Goal: Task Accomplishment & Management: Manage account settings

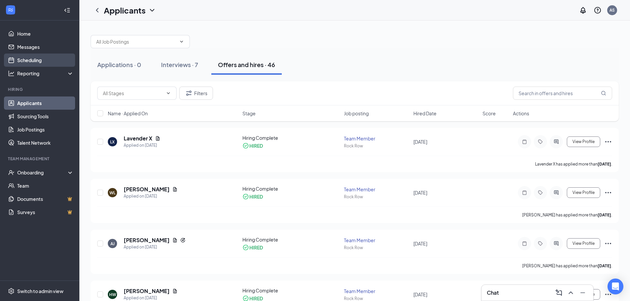
click at [41, 61] on link "Scheduling" at bounding box center [45, 60] width 57 height 13
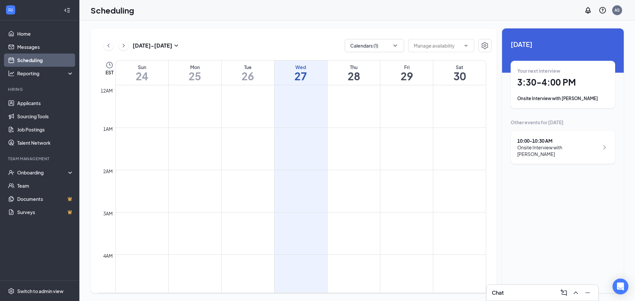
scroll to position [325, 0]
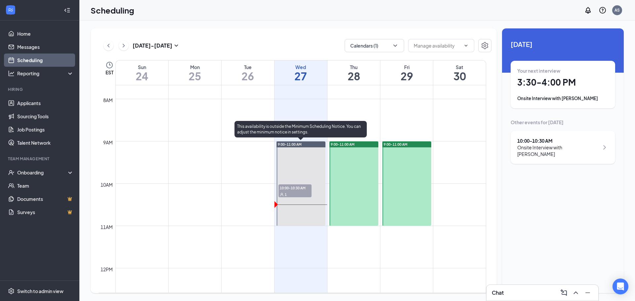
click at [306, 191] on div "1" at bounding box center [295, 194] width 33 height 7
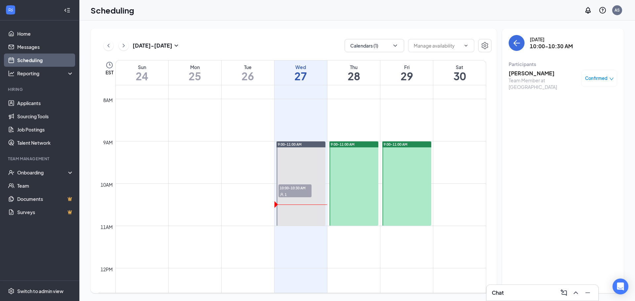
click at [596, 78] on span "Confirmed" at bounding box center [596, 78] width 22 height 7
click at [588, 111] on span "Mark complete" at bounding box center [578, 111] width 33 height 7
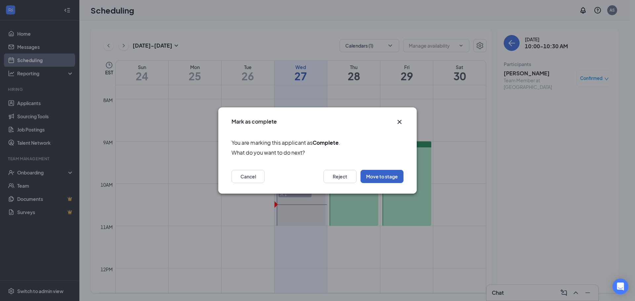
click at [392, 177] on button "Move to stage" at bounding box center [382, 176] width 43 height 13
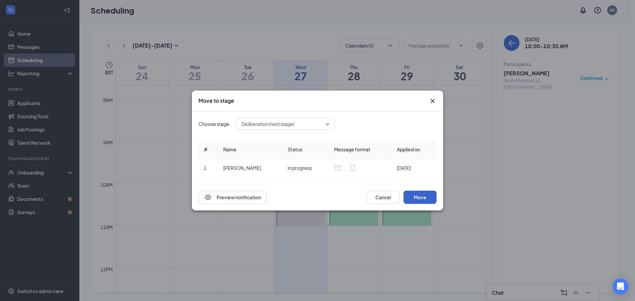
click at [426, 199] on button "Move" at bounding box center [420, 197] width 33 height 13
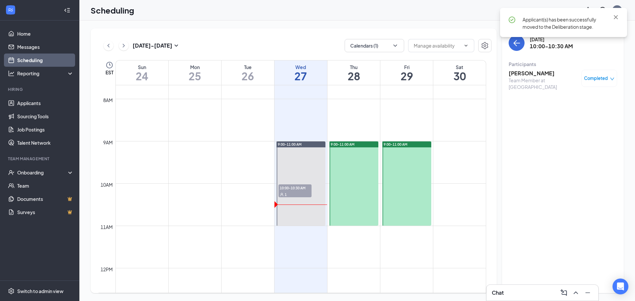
click at [520, 74] on h3 "[PERSON_NAME]" at bounding box center [543, 73] width 69 height 7
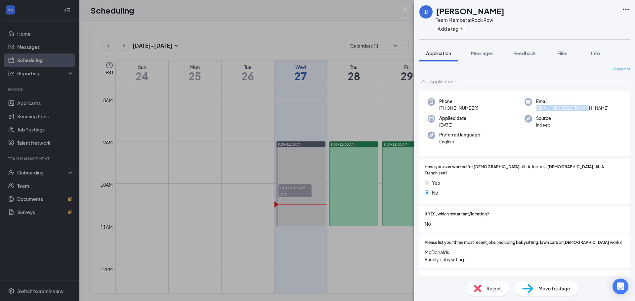
drag, startPoint x: 589, startPoint y: 109, endPoint x: 534, endPoint y: 111, distance: 55.3
click at [534, 111] on div "Email [EMAIL_ADDRESS][DOMAIN_NAME]" at bounding box center [573, 105] width 97 height 14
copy span "[EMAIL_ADDRESS][DOMAIN_NAME]"
click at [403, 10] on img at bounding box center [405, 13] width 8 height 13
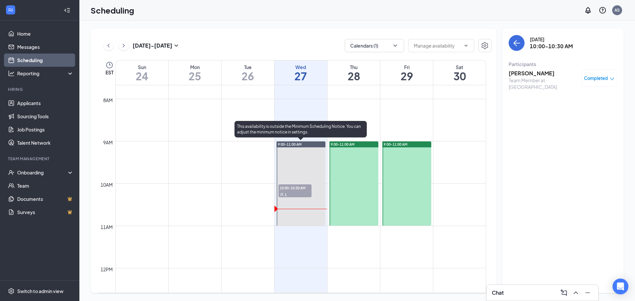
click at [305, 193] on div "1" at bounding box center [295, 194] width 33 height 7
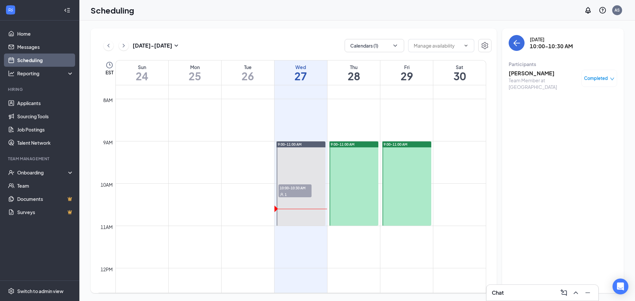
click at [530, 73] on h3 "[PERSON_NAME]" at bounding box center [543, 73] width 69 height 7
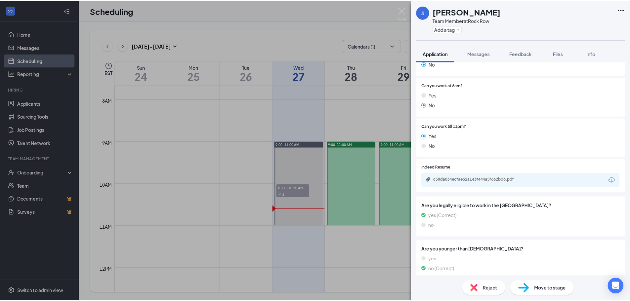
scroll to position [298, 0]
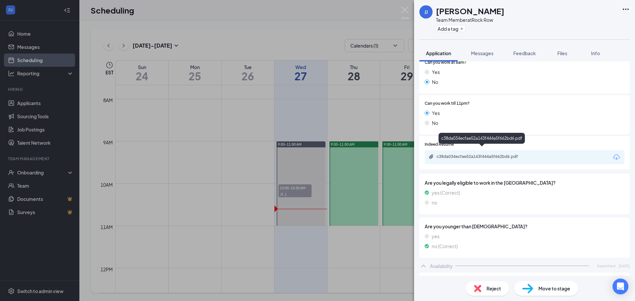
click at [511, 154] on div "c38da034ecfae52a143f444a5f662bd6.pdf" at bounding box center [483, 156] width 93 height 5
click at [403, 6] on div "[PERSON_NAME] [PERSON_NAME] Team Member at Rock Row Add a tag Application Messa…" at bounding box center [317, 150] width 635 height 301
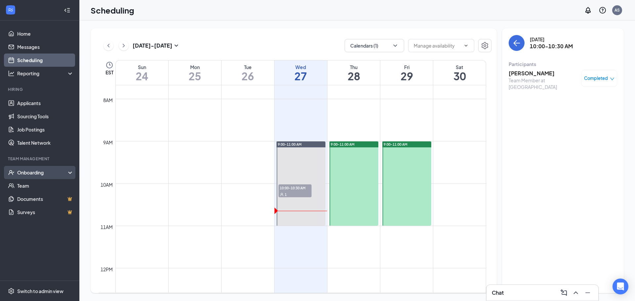
click at [50, 173] on div "Onboarding" at bounding box center [42, 172] width 51 height 7
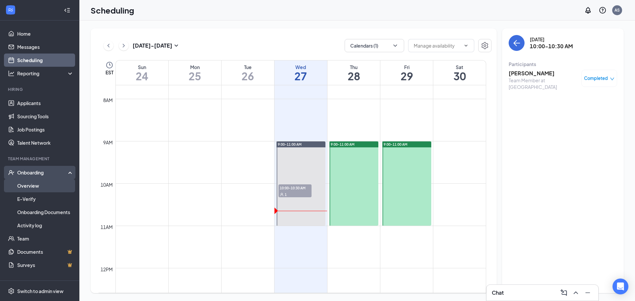
click at [50, 190] on link "Overview" at bounding box center [45, 185] width 57 height 13
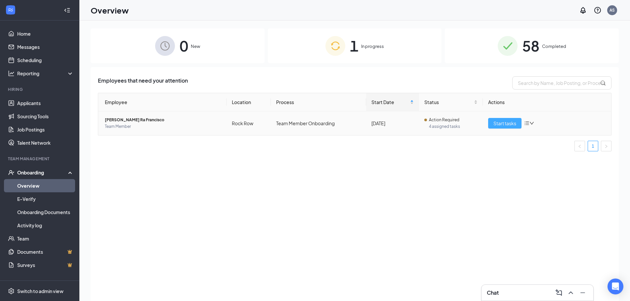
click at [500, 125] on span "Start tasks" at bounding box center [505, 123] width 23 height 7
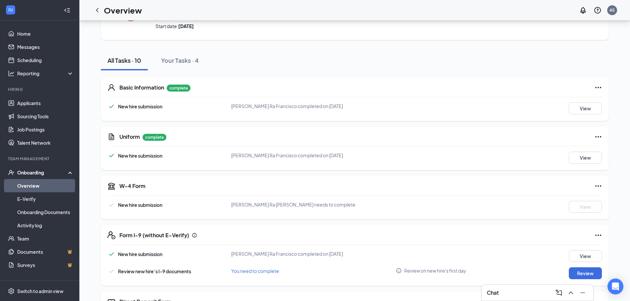
scroll to position [40, 0]
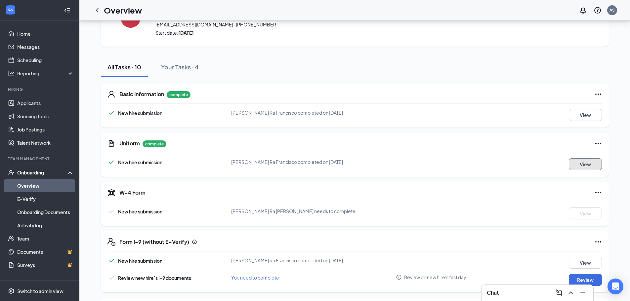
click at [588, 163] on button "View" at bounding box center [585, 164] width 33 height 12
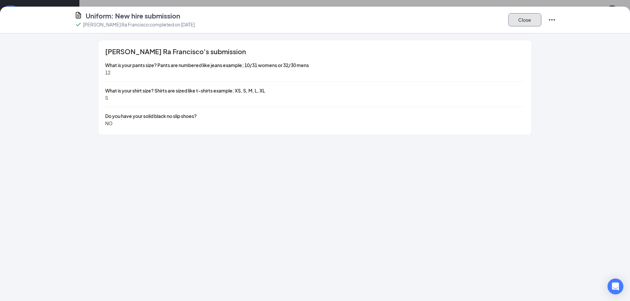
click at [513, 21] on button "Close" at bounding box center [524, 19] width 33 height 13
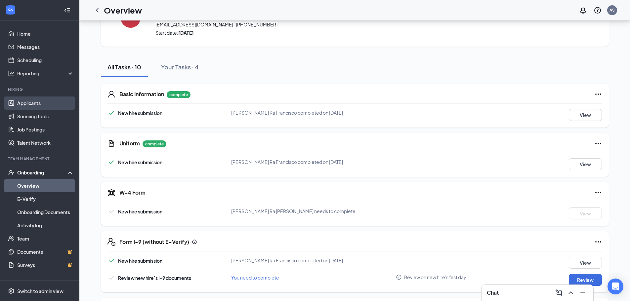
click at [40, 102] on link "Applicants" at bounding box center [45, 103] width 57 height 13
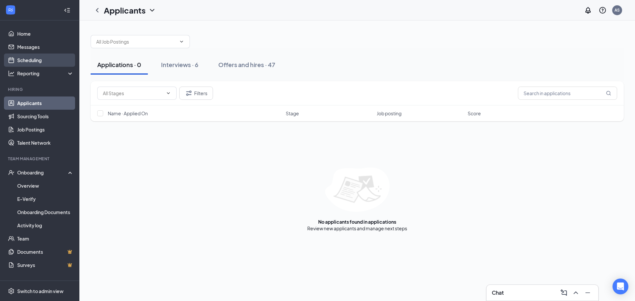
click at [42, 55] on link "Scheduling" at bounding box center [45, 60] width 57 height 13
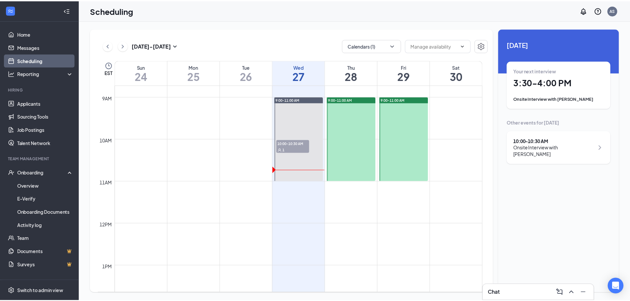
scroll to position [358, 0]
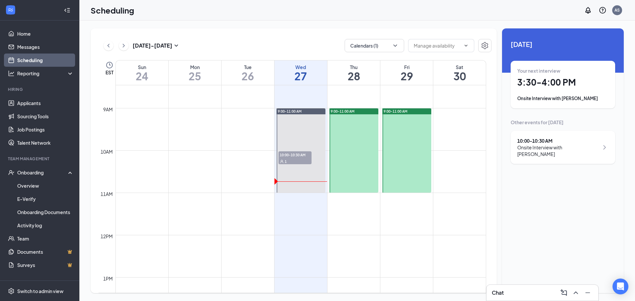
click at [556, 147] on div "Onsite Interview with [PERSON_NAME]" at bounding box center [558, 150] width 82 height 13
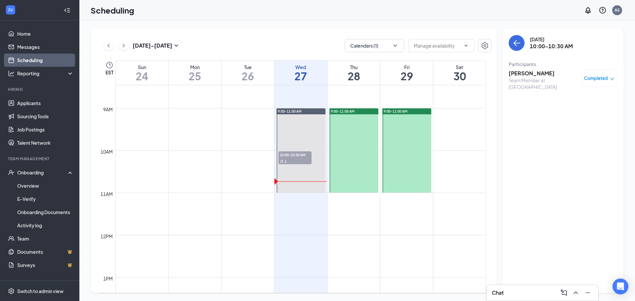
click at [529, 80] on div "Team Member at [GEOGRAPHIC_DATA]" at bounding box center [543, 83] width 69 height 13
click at [530, 75] on h3 "[PERSON_NAME]" at bounding box center [543, 73] width 69 height 7
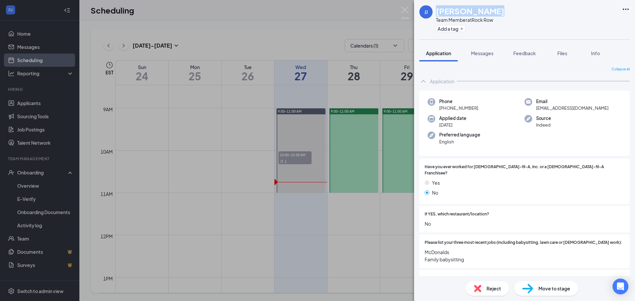
drag, startPoint x: 493, startPoint y: 12, endPoint x: 433, endPoint y: 17, distance: 59.7
click at [433, 17] on div "[PERSON_NAME] [PERSON_NAME] Team Member at [GEOGRAPHIC_DATA] Add a tag" at bounding box center [461, 19] width 85 height 29
copy div "[PERSON_NAME]"
click at [548, 106] on span "[EMAIL_ADDRESS][DOMAIN_NAME]" at bounding box center [572, 108] width 72 height 7
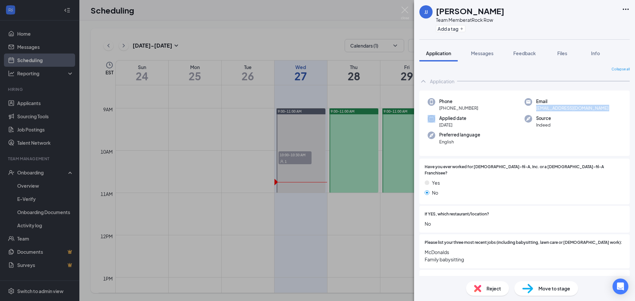
click at [548, 106] on span "[EMAIL_ADDRESS][DOMAIN_NAME]" at bounding box center [572, 108] width 72 height 7
copy span "[EMAIL_ADDRESS][DOMAIN_NAME]"
click at [406, 10] on img at bounding box center [405, 13] width 8 height 13
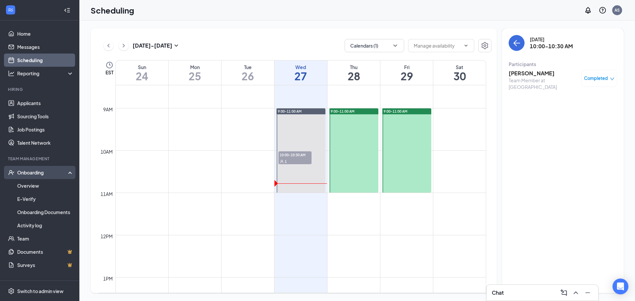
click at [35, 174] on div "Onboarding" at bounding box center [42, 172] width 51 height 7
click at [35, 175] on div "Onboarding" at bounding box center [42, 172] width 51 height 7
click at [33, 187] on link "Overview" at bounding box center [45, 185] width 57 height 13
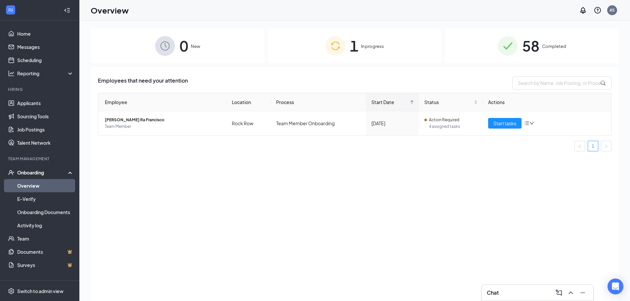
click at [554, 44] on span "Completed" at bounding box center [554, 46] width 24 height 7
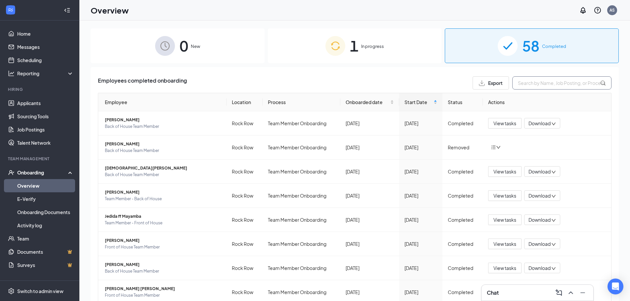
click at [520, 83] on input "text" at bounding box center [561, 82] width 99 height 13
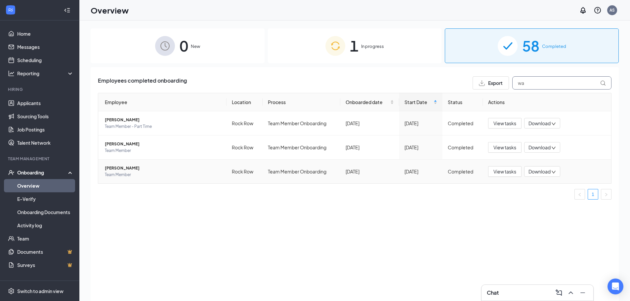
type input "wa"
click at [122, 168] on span "[PERSON_NAME]" at bounding box center [163, 168] width 116 height 7
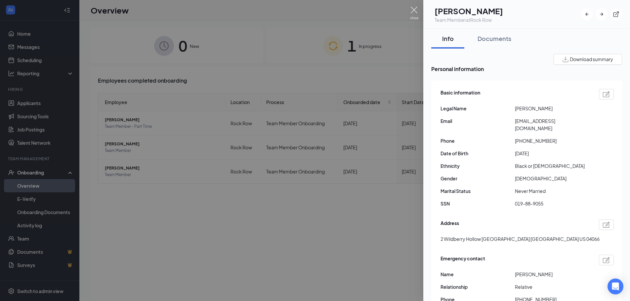
click at [414, 8] on img at bounding box center [414, 13] width 8 height 13
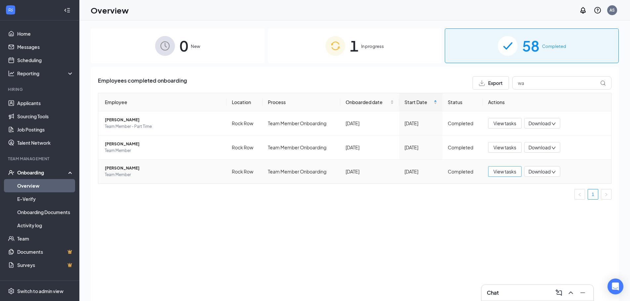
click at [507, 172] on span "View tasks" at bounding box center [505, 171] width 23 height 7
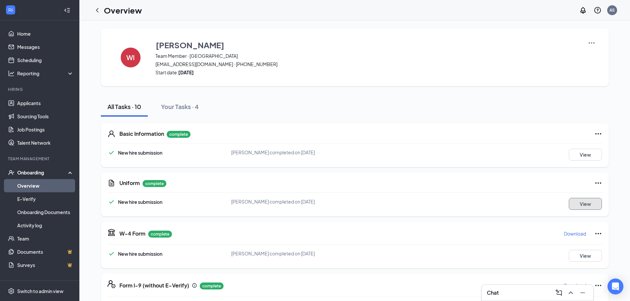
click at [580, 203] on button "View" at bounding box center [585, 204] width 33 height 12
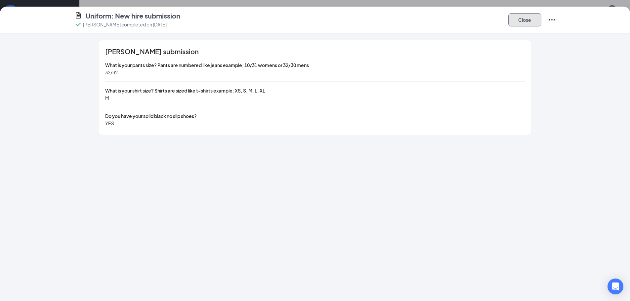
click at [533, 21] on button "Close" at bounding box center [524, 19] width 33 height 13
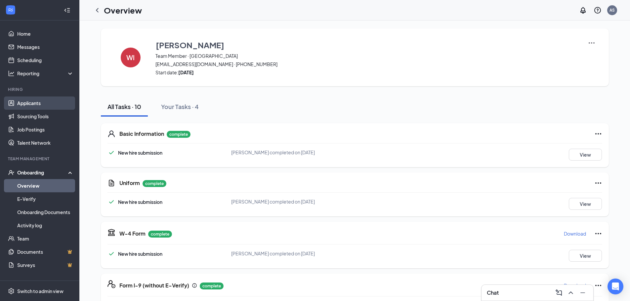
click at [46, 100] on link "Applicants" at bounding box center [45, 103] width 57 height 13
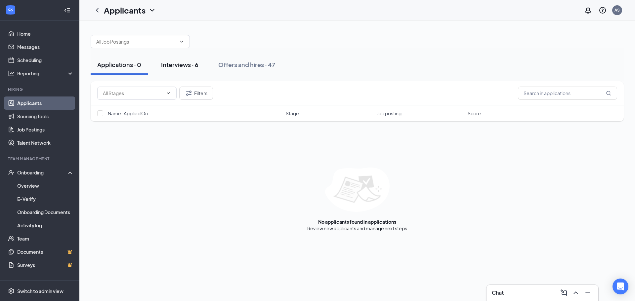
click at [189, 61] on div "Interviews · 6" at bounding box center [179, 65] width 37 height 8
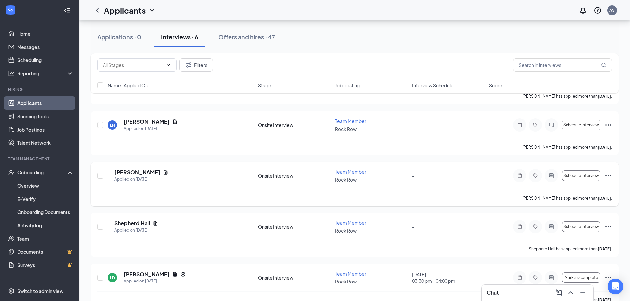
scroll to position [130, 0]
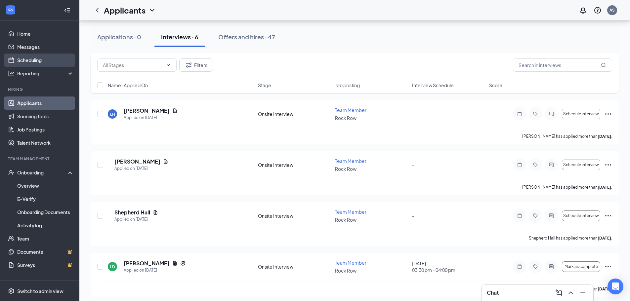
click at [41, 59] on link "Scheduling" at bounding box center [45, 60] width 57 height 13
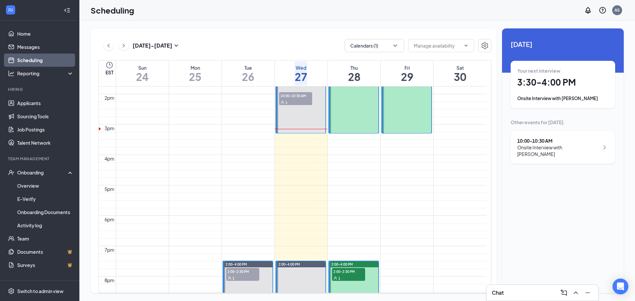
scroll to position [524, 0]
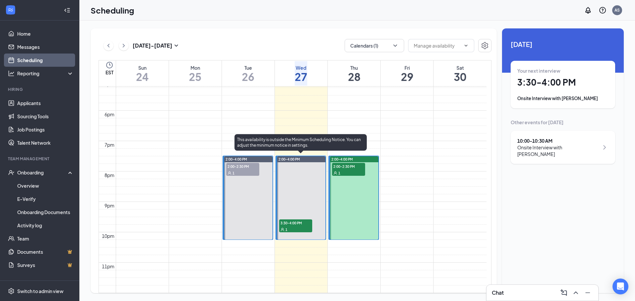
click at [306, 226] on div "1" at bounding box center [295, 229] width 33 height 7
